Goal: Transaction & Acquisition: Purchase product/service

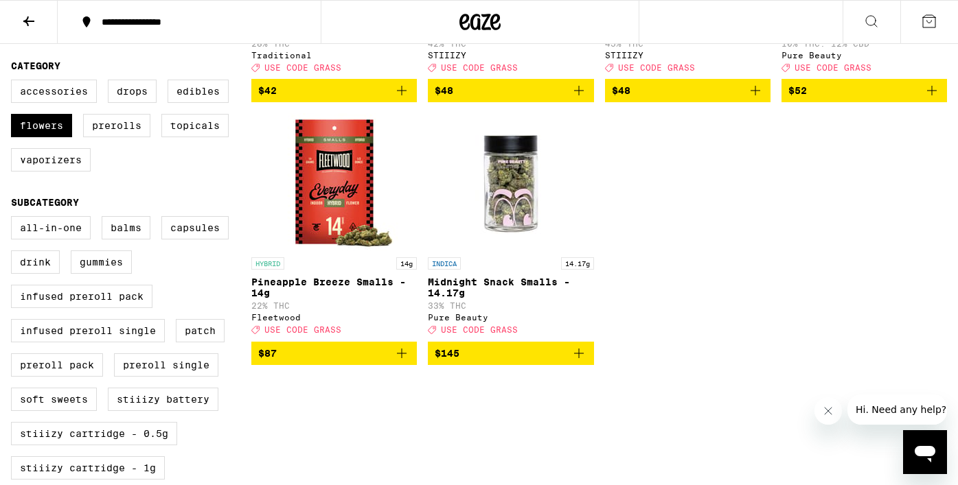
scroll to position [337, 0]
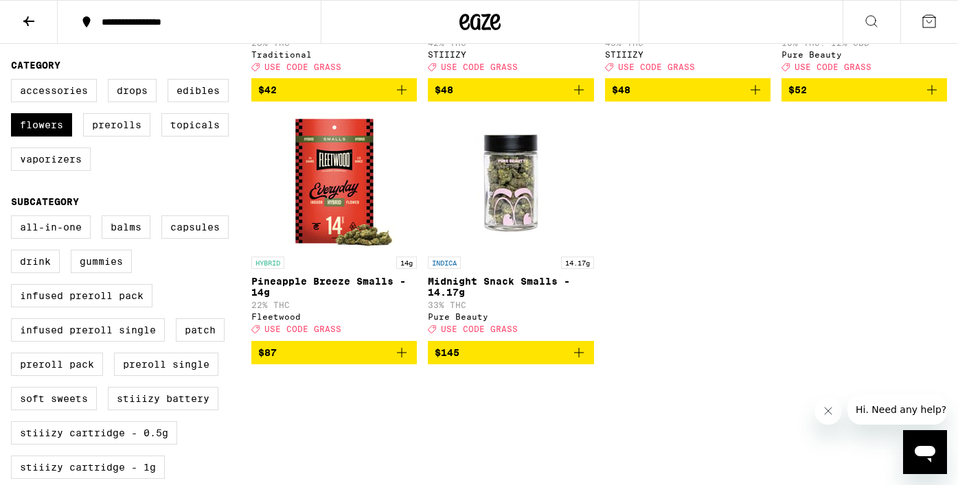
click at [399, 361] on icon "Add to bag" at bounding box center [401, 353] width 16 height 16
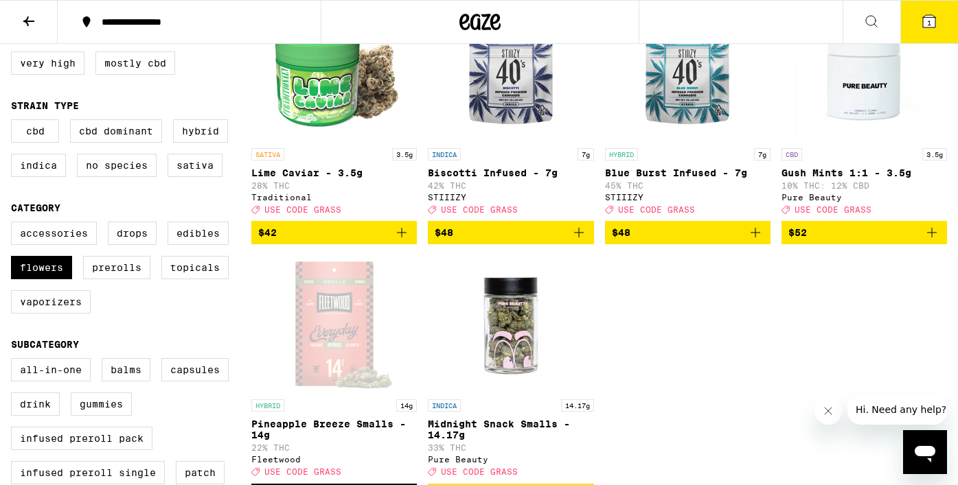
scroll to position [192, 0]
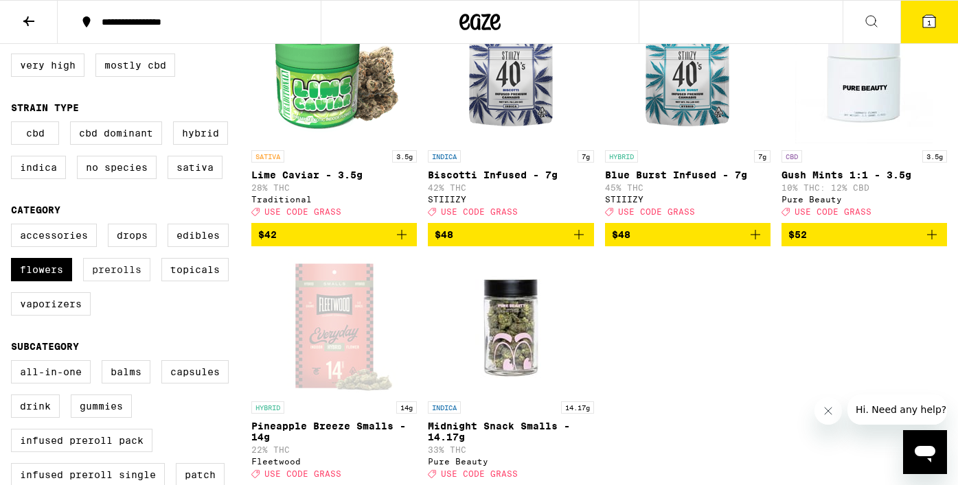
click at [108, 282] on label "Prerolls" at bounding box center [116, 269] width 67 height 23
click at [14, 227] on input "Prerolls" at bounding box center [14, 226] width 1 height 1
checkbox input "true"
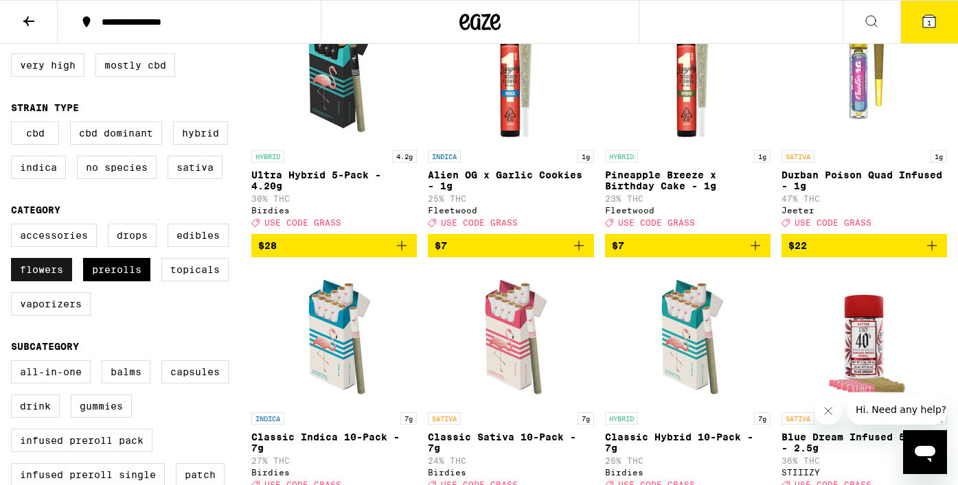
click at [38, 282] on label "Flowers" at bounding box center [41, 269] width 61 height 23
click at [14, 227] on input "Flowers" at bounding box center [14, 226] width 1 height 1
checkbox input "false"
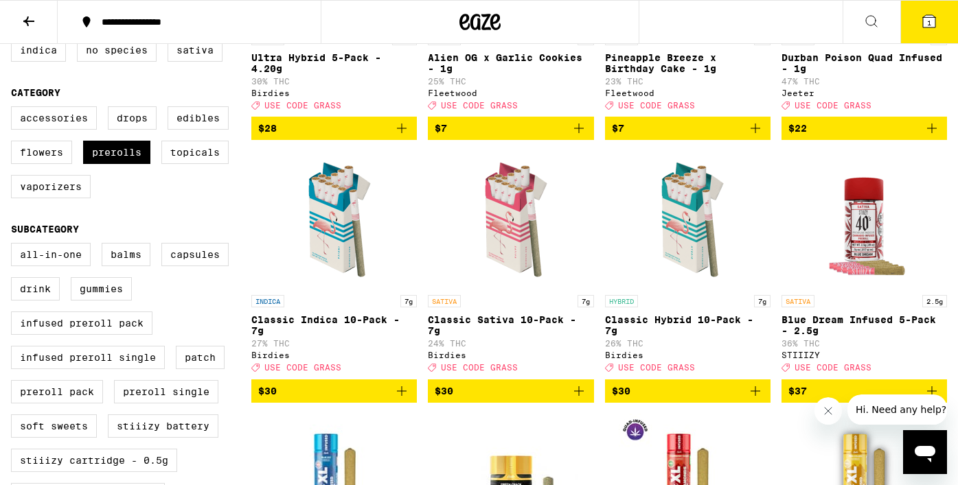
scroll to position [312, 0]
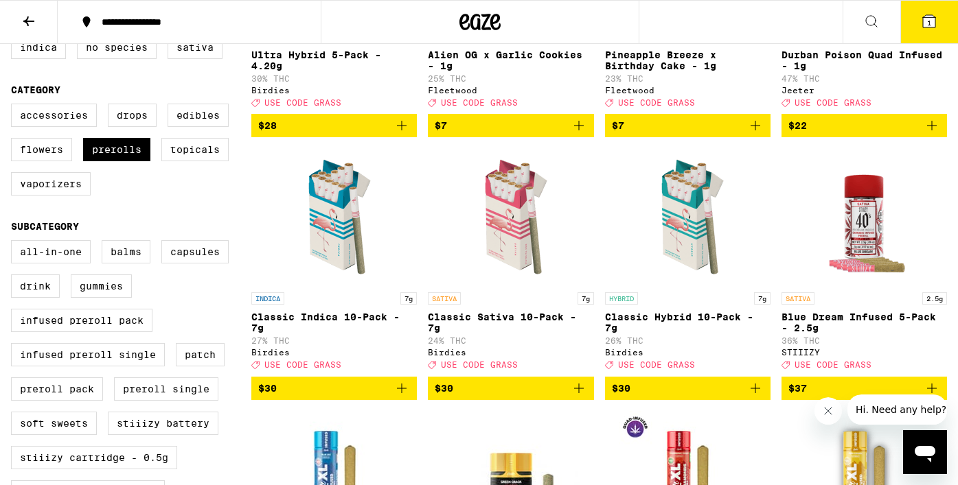
click at [402, 393] on icon "Add to bag" at bounding box center [402, 389] width 10 height 10
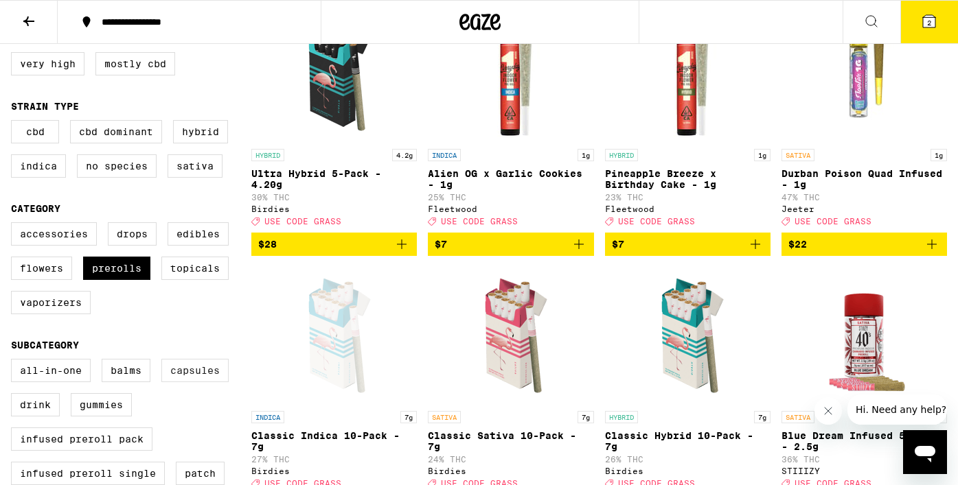
scroll to position [190, 0]
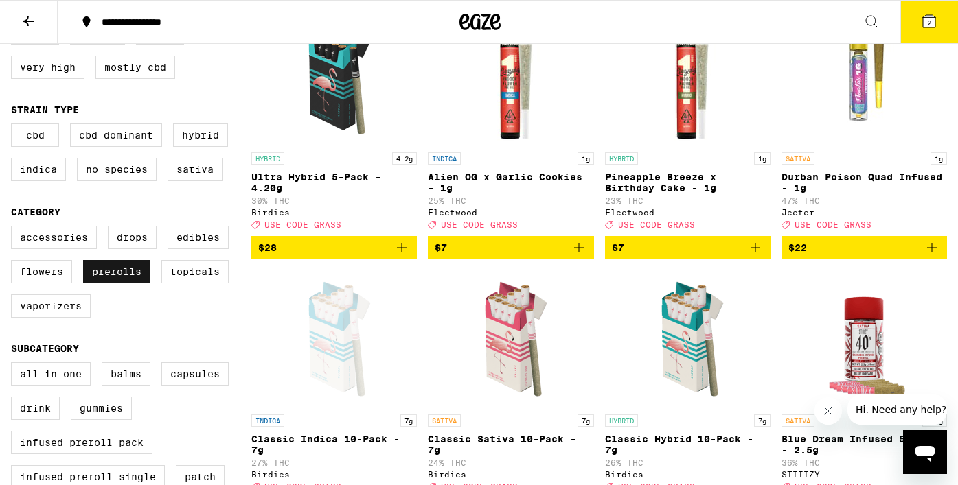
click at [104, 284] on label "Prerolls" at bounding box center [116, 271] width 67 height 23
click at [14, 229] on input "Prerolls" at bounding box center [14, 228] width 1 height 1
checkbox input "false"
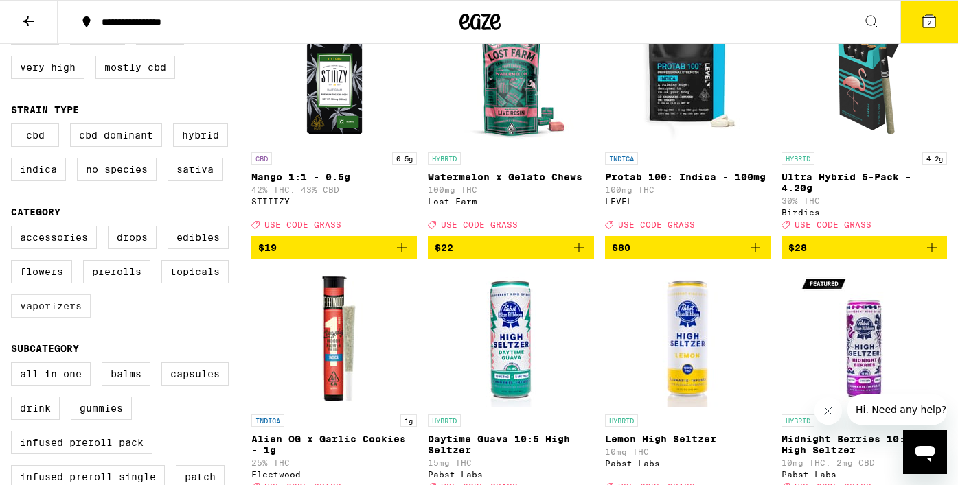
click at [70, 314] on label "Vaporizers" at bounding box center [51, 306] width 80 height 23
click at [14, 229] on input "Vaporizers" at bounding box center [14, 228] width 1 height 1
checkbox input "true"
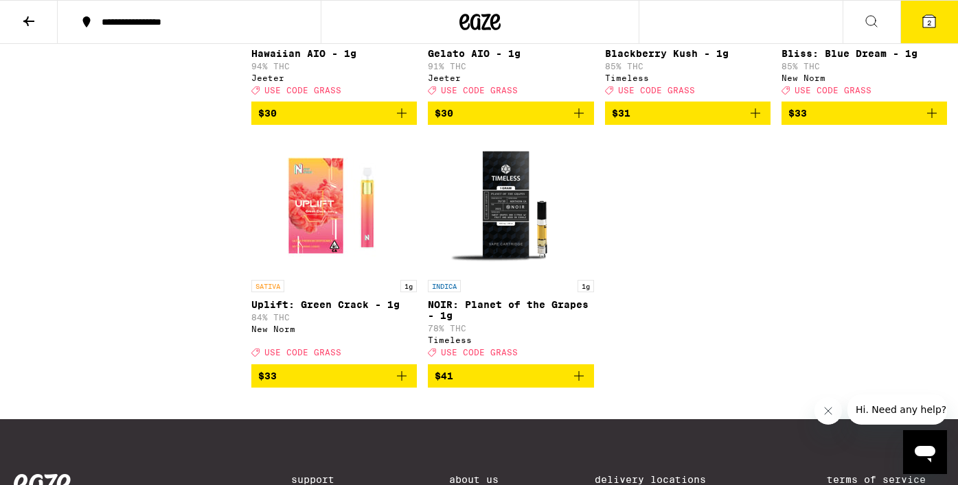
scroll to position [1351, 0]
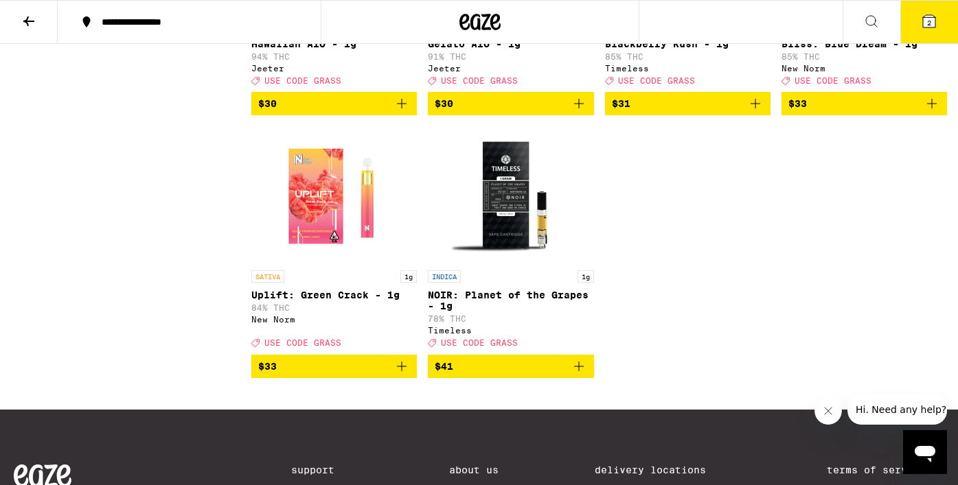
click at [579, 375] on icon "Add to bag" at bounding box center [579, 366] width 16 height 16
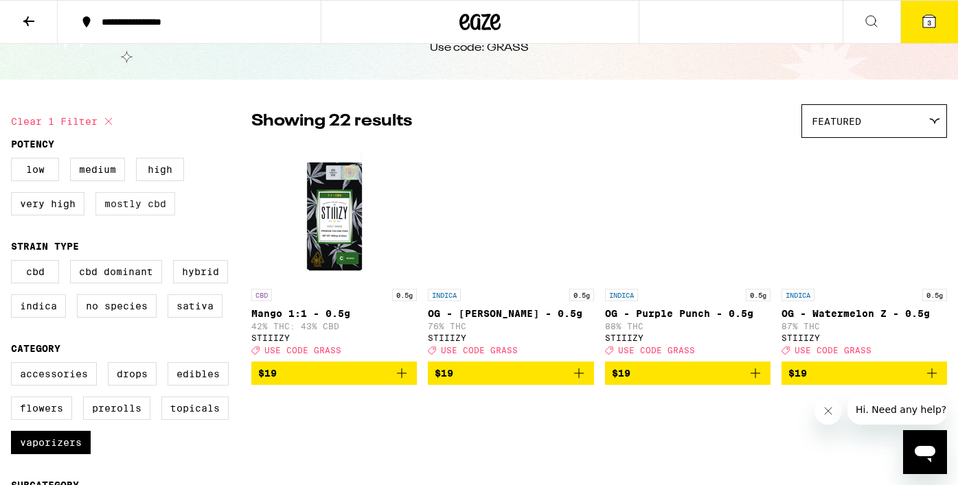
scroll to position [171, 0]
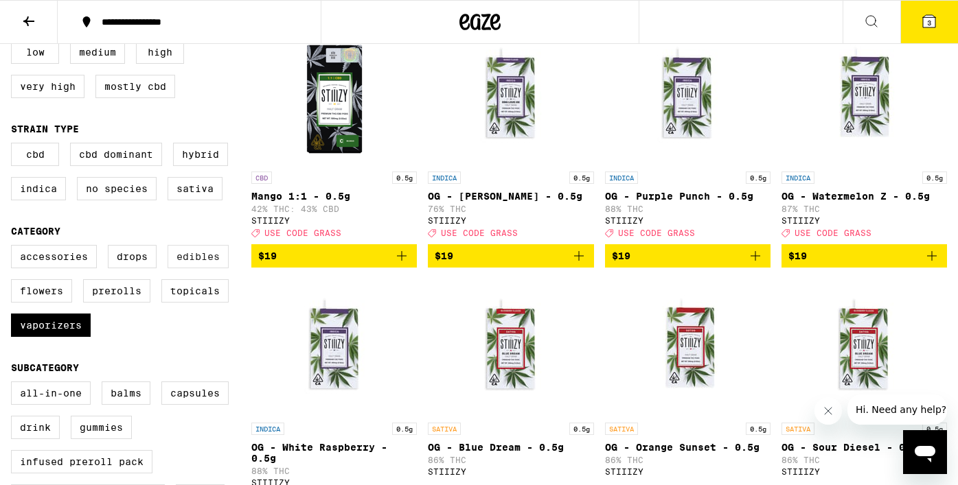
click at [203, 266] on label "Edibles" at bounding box center [198, 256] width 61 height 23
click at [14, 248] on input "Edibles" at bounding box center [14, 247] width 1 height 1
checkbox input "true"
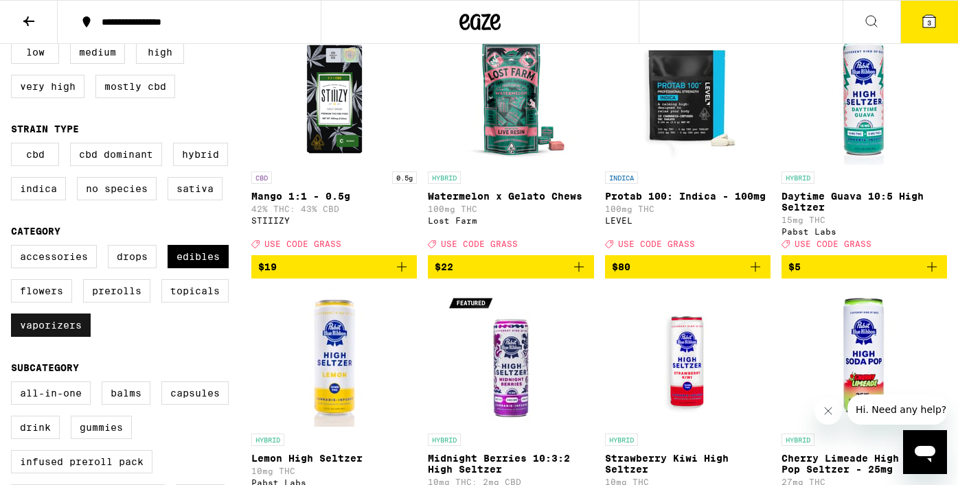
click at [69, 337] on label "Vaporizers" at bounding box center [51, 325] width 80 height 23
click at [14, 248] on input "Vaporizers" at bounding box center [14, 247] width 1 height 1
checkbox input "false"
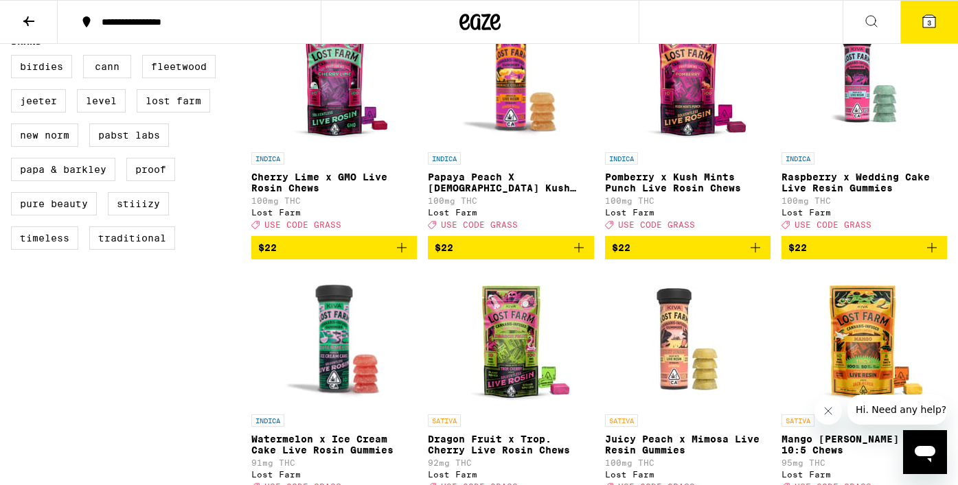
scroll to position [979, 0]
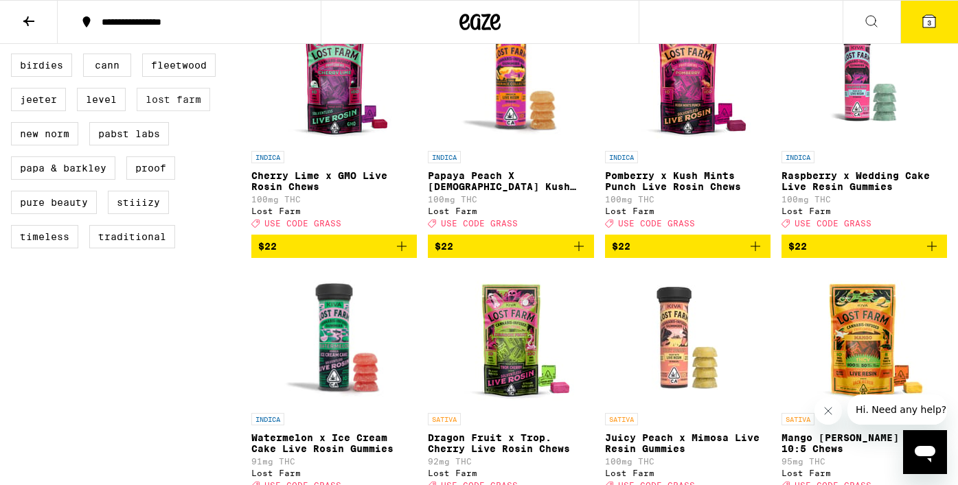
click at [198, 111] on label "Lost Farm" at bounding box center [173, 99] width 73 height 23
click at [14, 56] on input "Lost Farm" at bounding box center [14, 56] width 1 height 1
checkbox input "true"
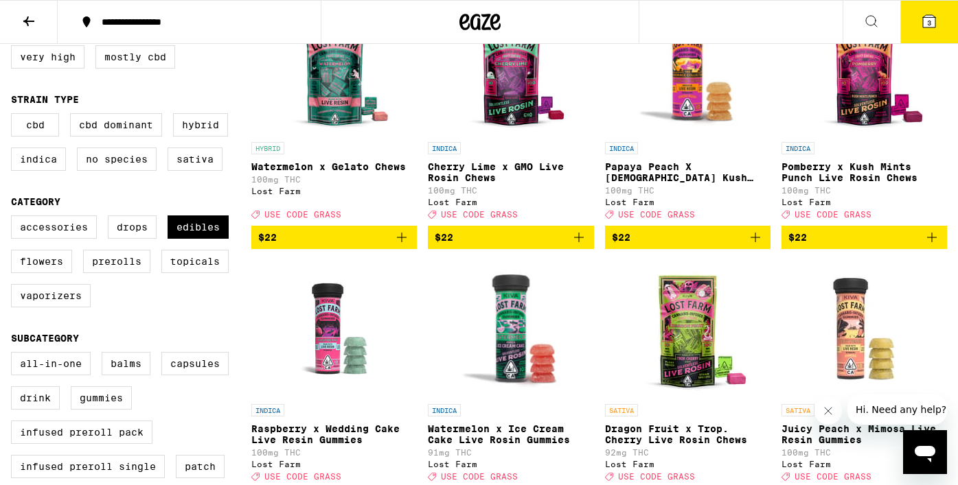
scroll to position [202, 0]
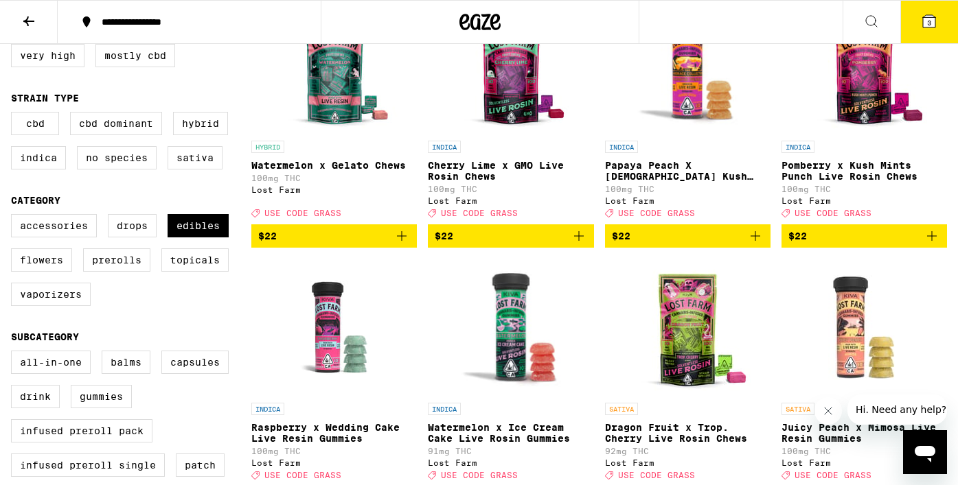
click at [934, 241] on icon "Add to bag" at bounding box center [932, 236] width 10 height 10
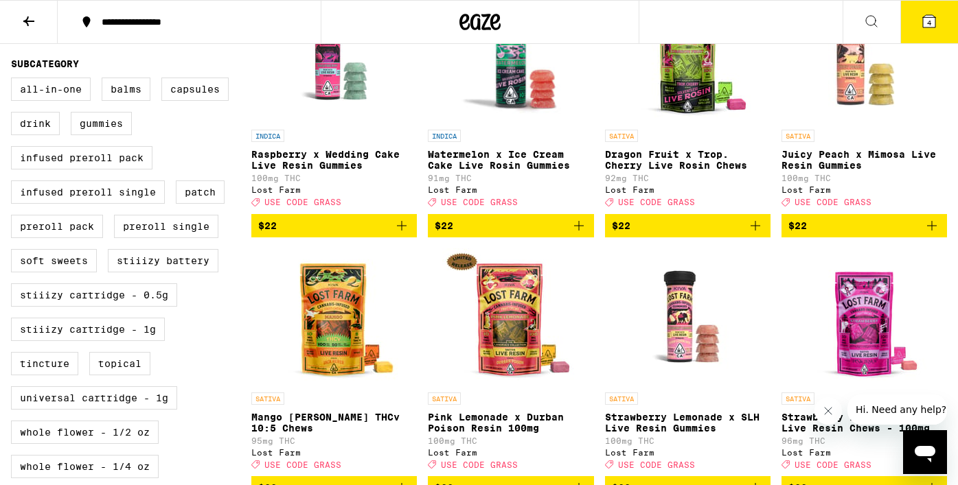
scroll to position [476, 0]
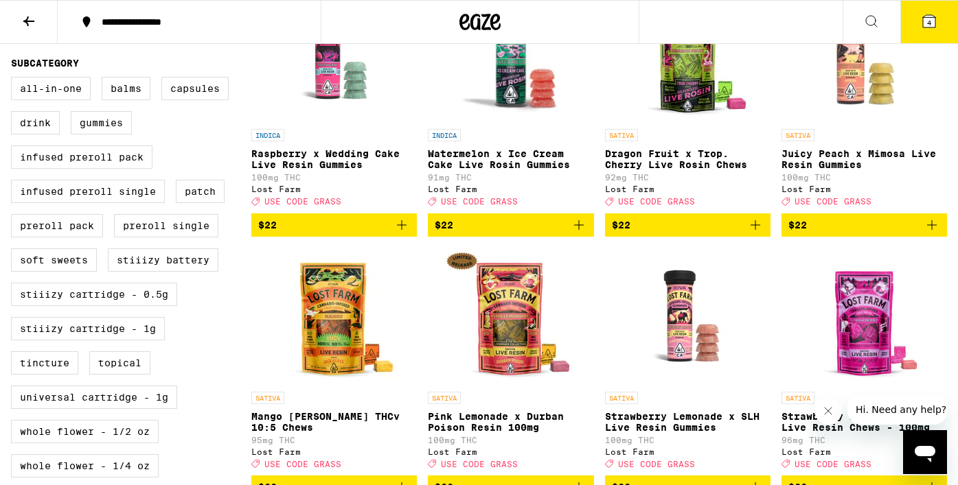
click at [756, 233] on icon "Add to bag" at bounding box center [755, 225] width 16 height 16
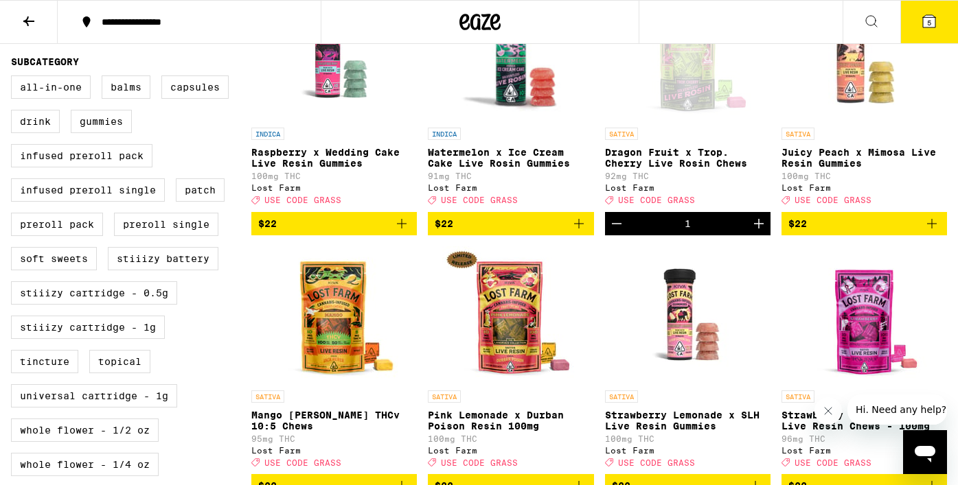
scroll to position [497, 0]
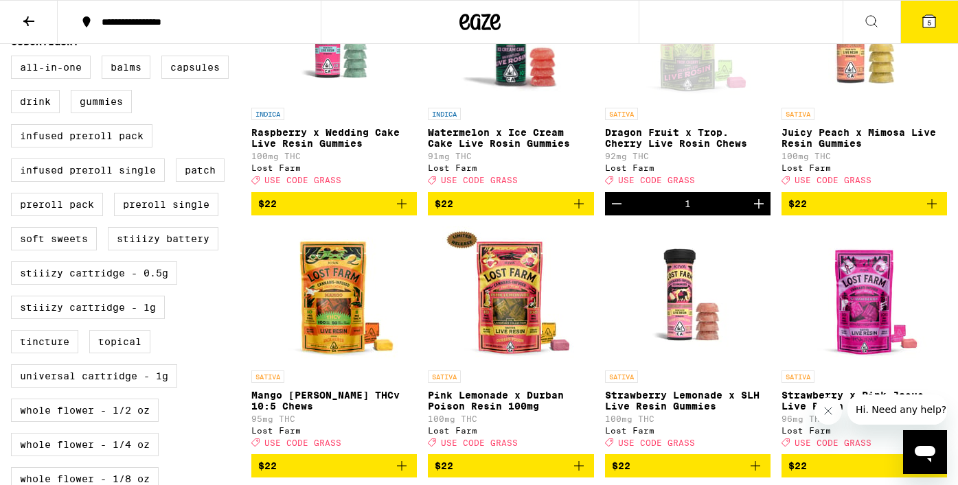
click at [932, 209] on icon "Add to bag" at bounding box center [932, 204] width 10 height 10
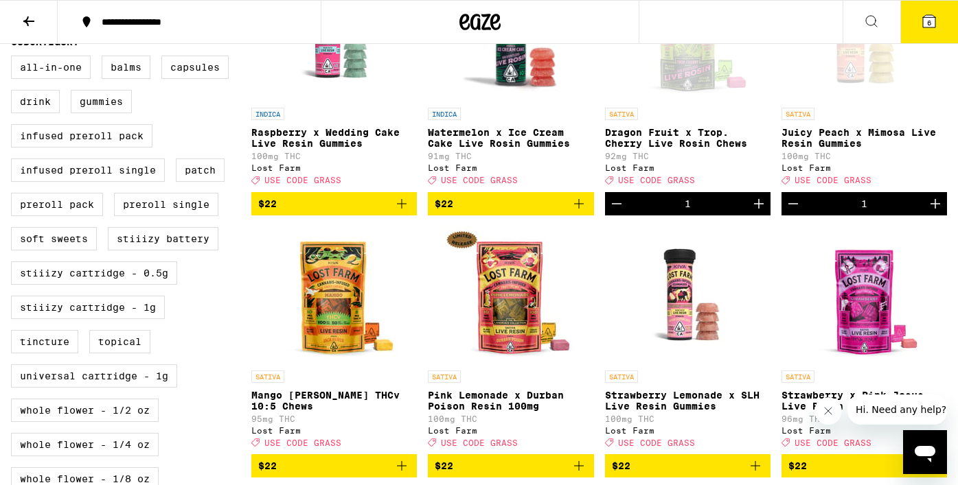
click at [926, 24] on icon at bounding box center [929, 21] width 12 height 12
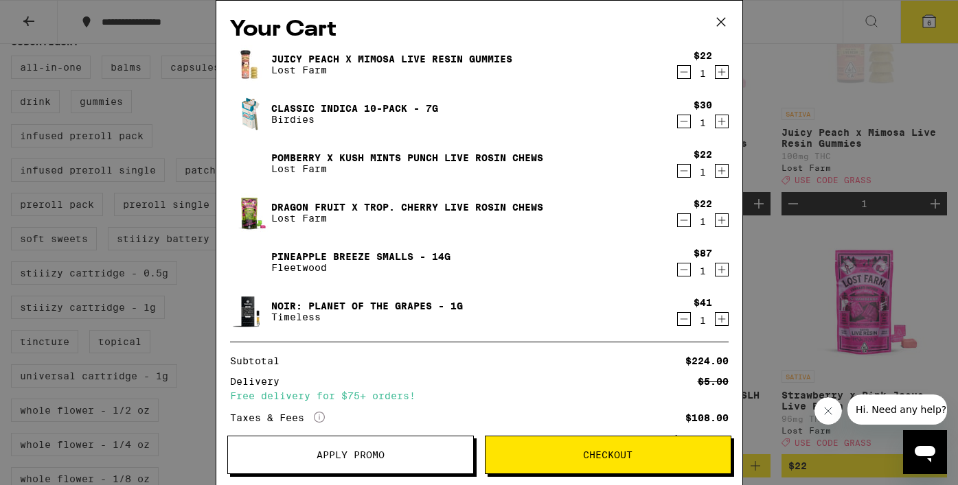
scroll to position [90, 0]
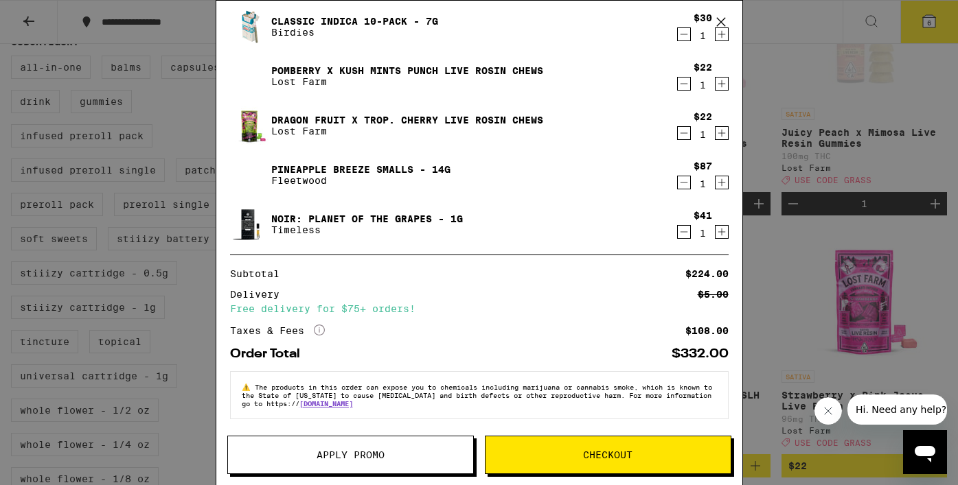
click at [393, 462] on button "Apply Promo" at bounding box center [350, 455] width 246 height 38
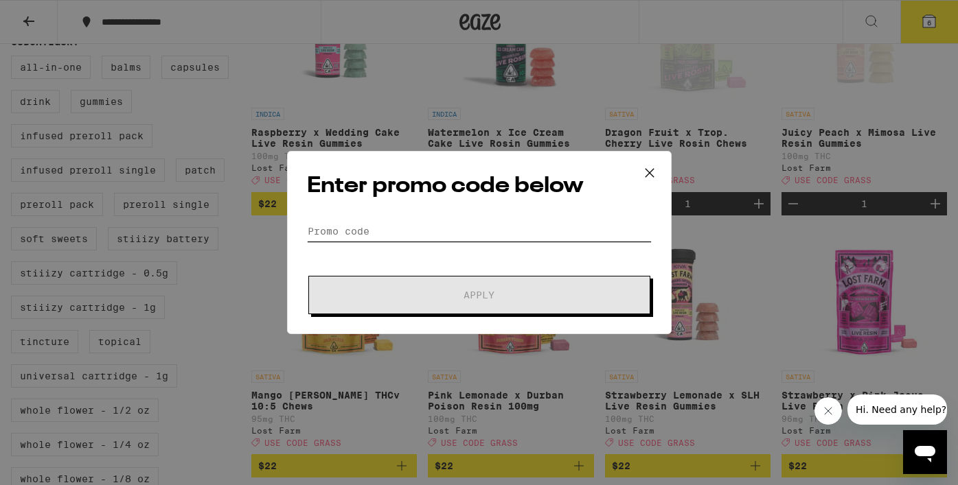
click at [395, 227] on input "Promo Code" at bounding box center [479, 231] width 345 height 21
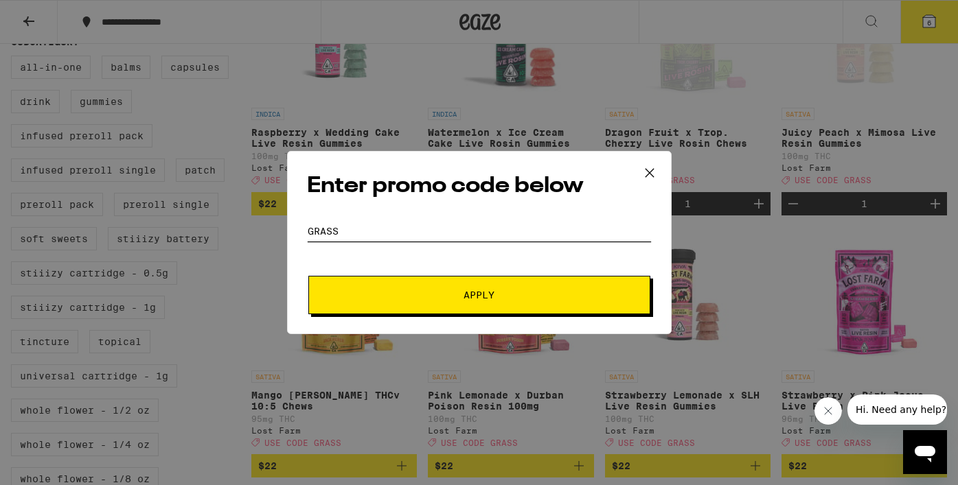
type input "GRASS"
click at [424, 299] on span "Apply" at bounding box center [479, 295] width 247 height 10
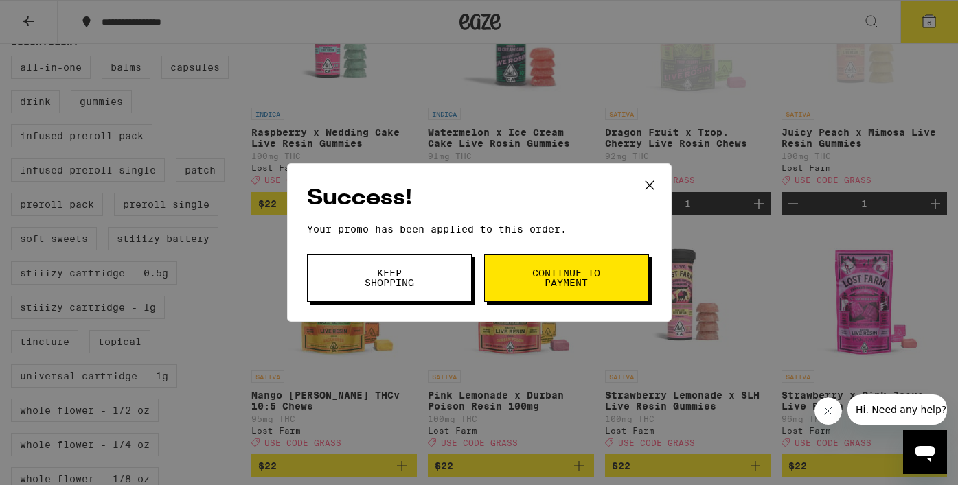
click at [528, 292] on button "Continue to payment" at bounding box center [566, 278] width 165 height 48
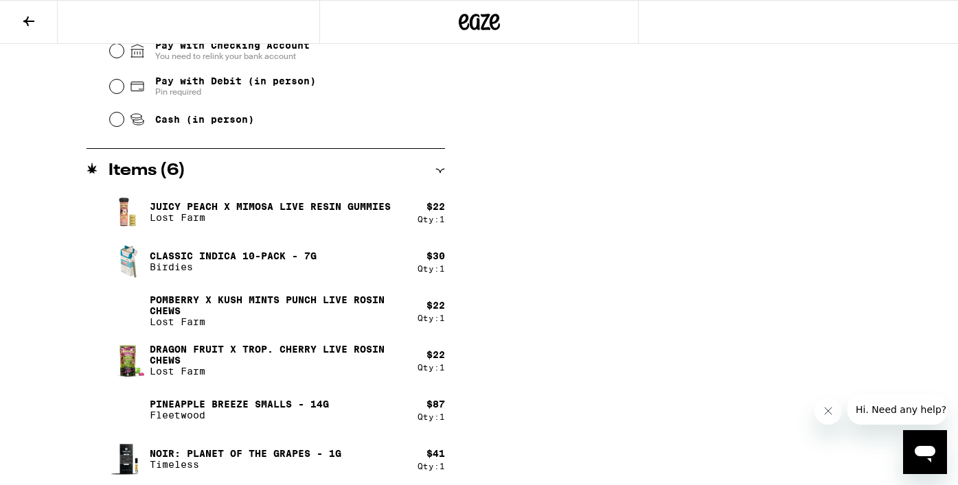
scroll to position [653, 0]
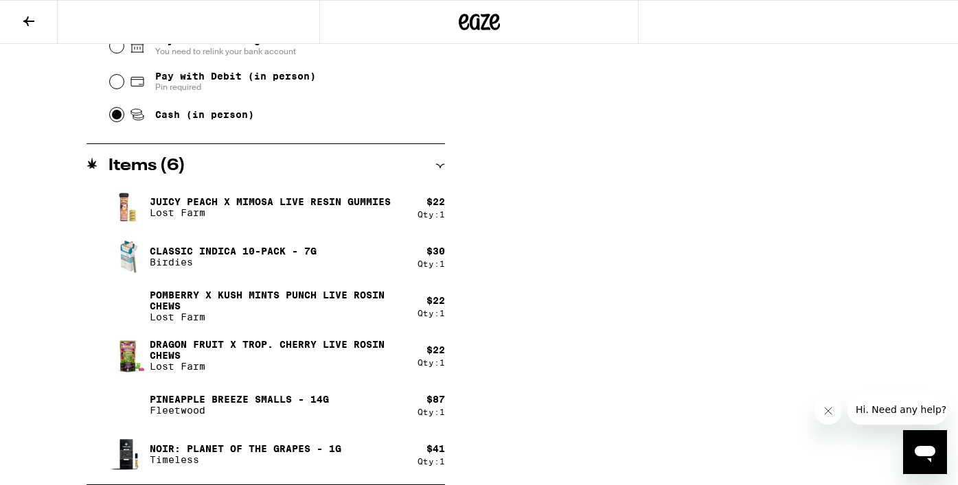
click at [114, 117] on input "Cash (in person)" at bounding box center [117, 115] width 14 height 14
radio input "true"
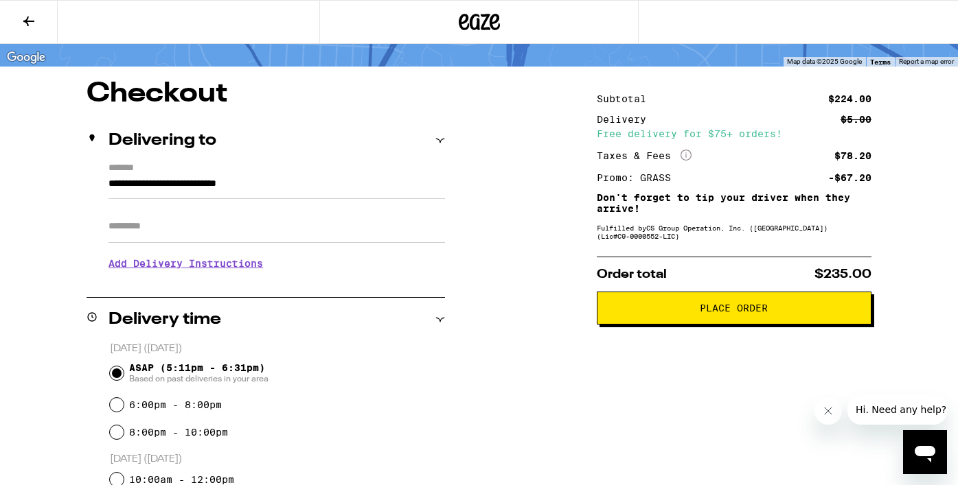
scroll to position [0, 0]
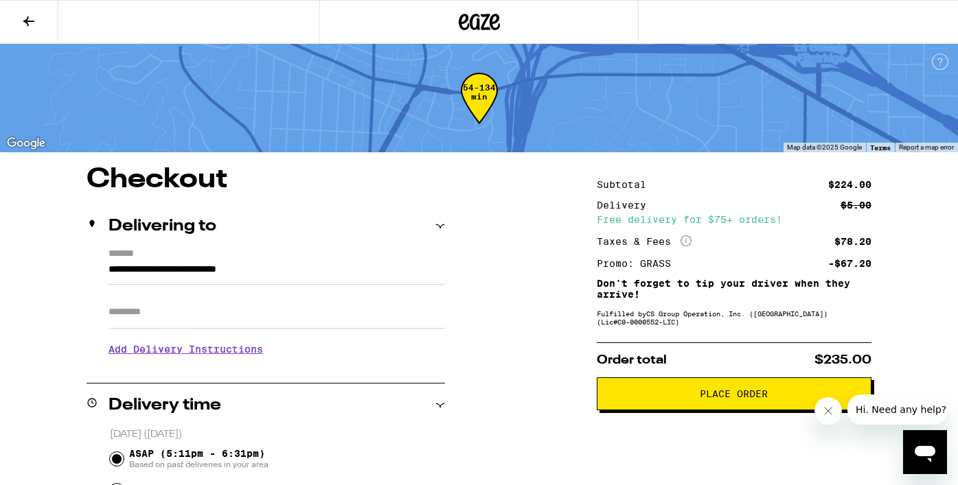
click at [731, 407] on button "Place Order" at bounding box center [734, 394] width 275 height 33
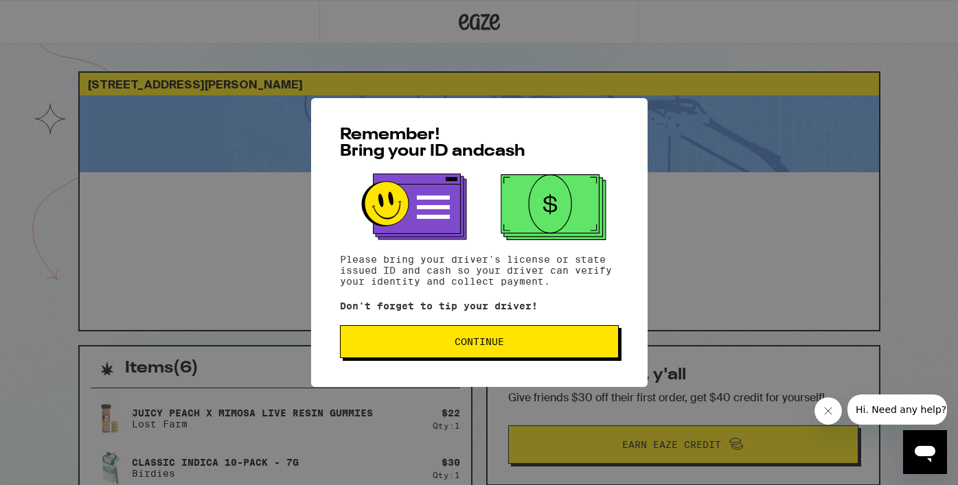
click at [502, 354] on button "Continue" at bounding box center [479, 341] width 279 height 33
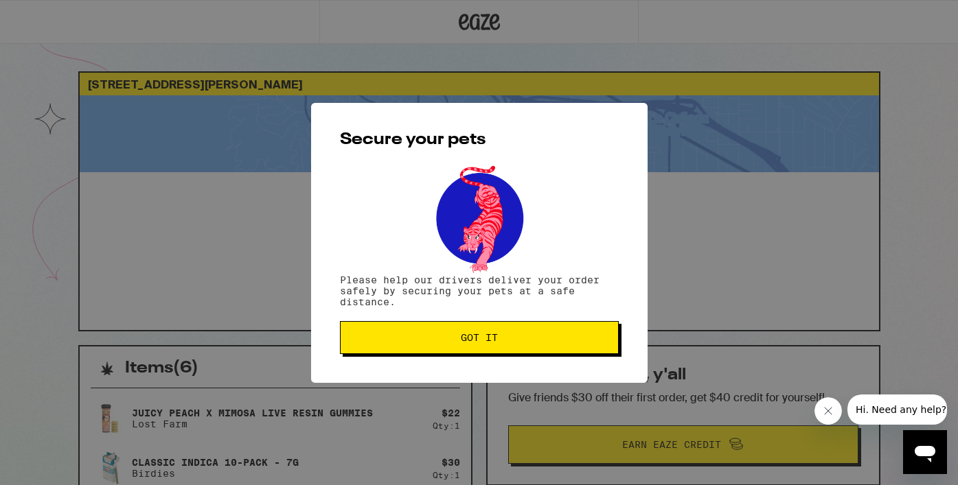
click at [486, 333] on button "Got it" at bounding box center [479, 337] width 279 height 33
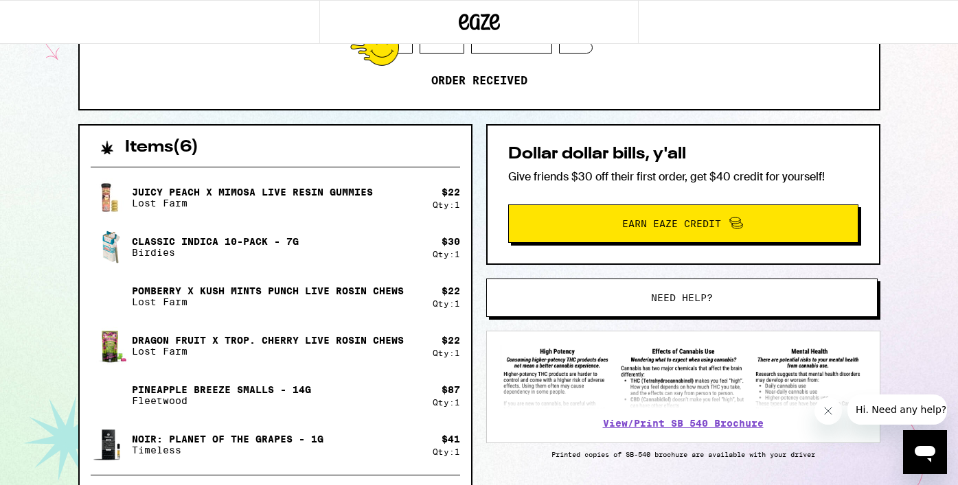
scroll to position [274, 0]
